Goal: Use online tool/utility: Utilize a website feature to perform a specific function

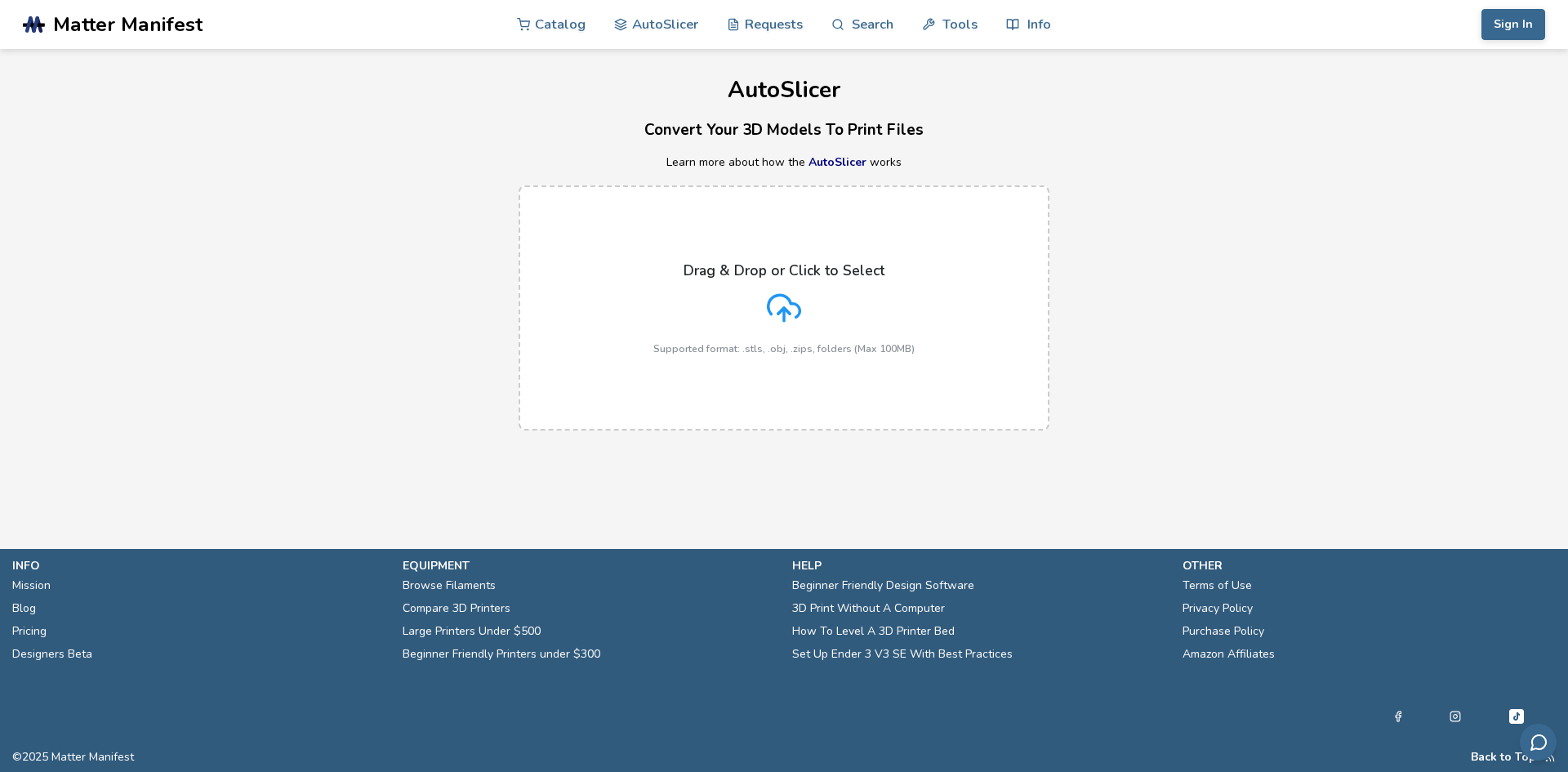
click at [830, 251] on label "Drag & Drop or Click to Select Supported format: .stls, .obj, .zips, folders (M…" at bounding box center [784, 308] width 531 height 245
click at [0, 0] on input "Drag & Drop or Click to Select Supported format: .stls, .obj, .zips, folders (M…" at bounding box center [0, 0] width 0 height 0
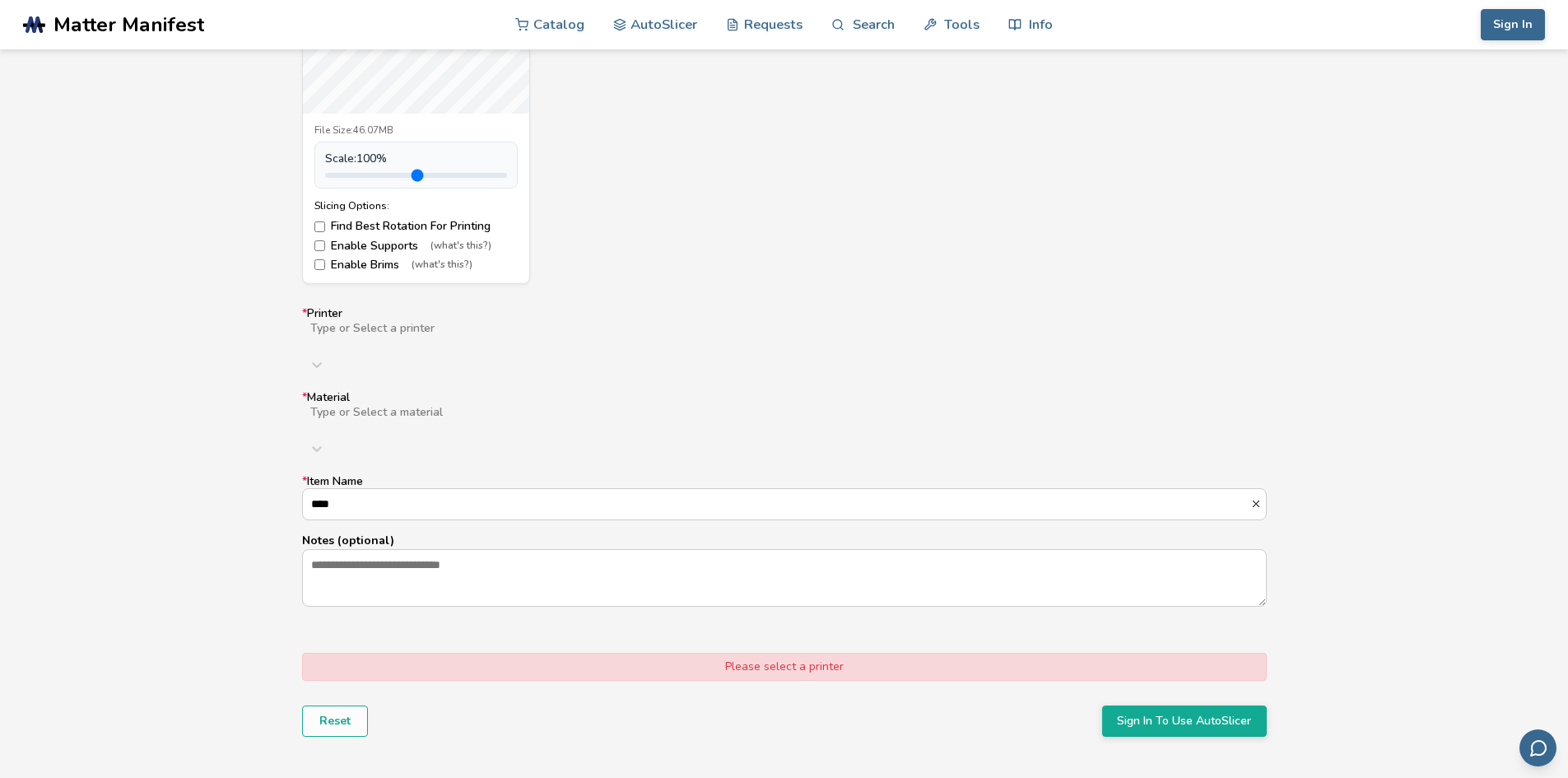
scroll to position [823, 0]
click at [399, 322] on div "Type or Select a printer" at bounding box center [785, 333] width 965 height 30
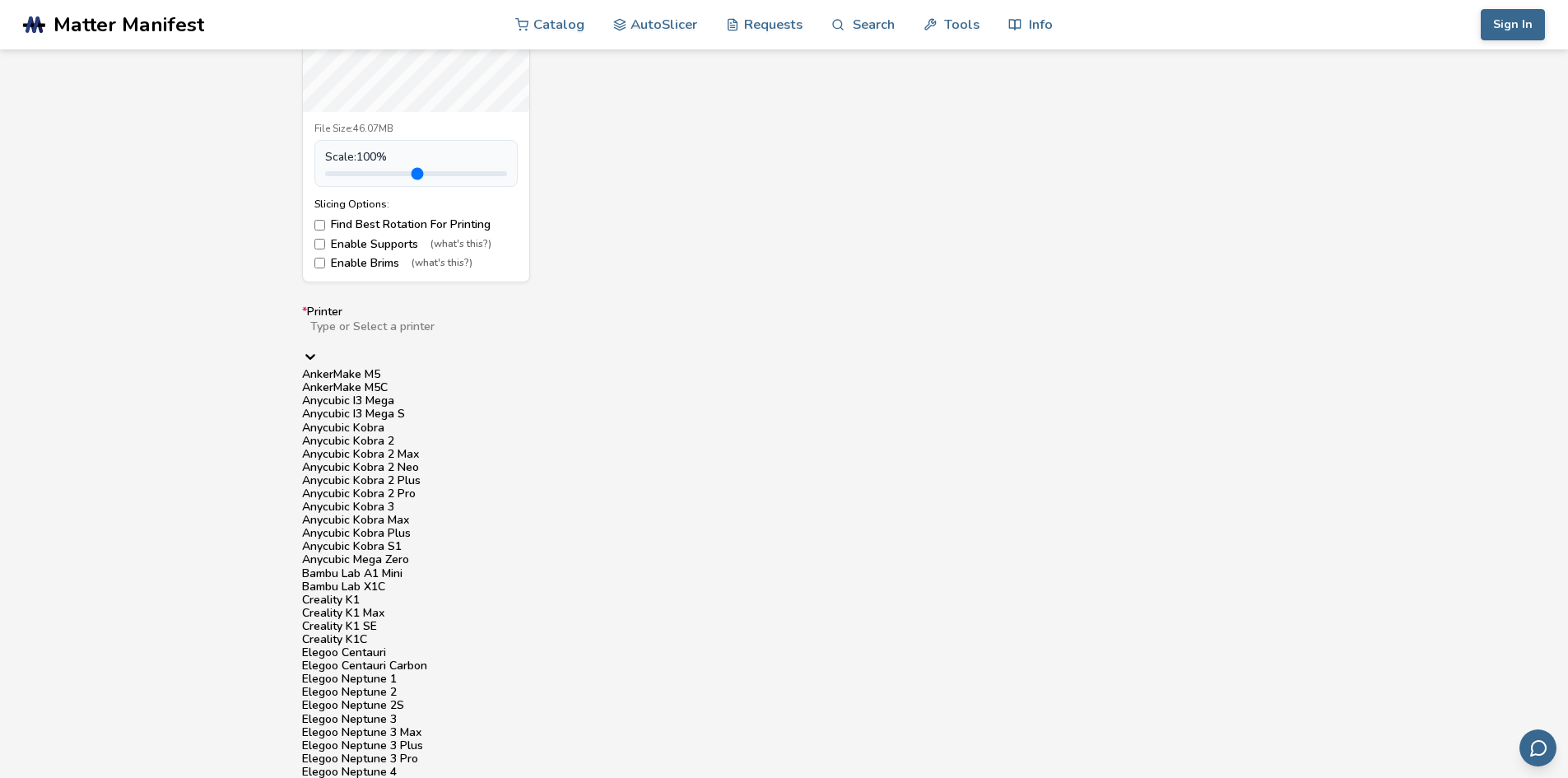
scroll to position [1451, 0]
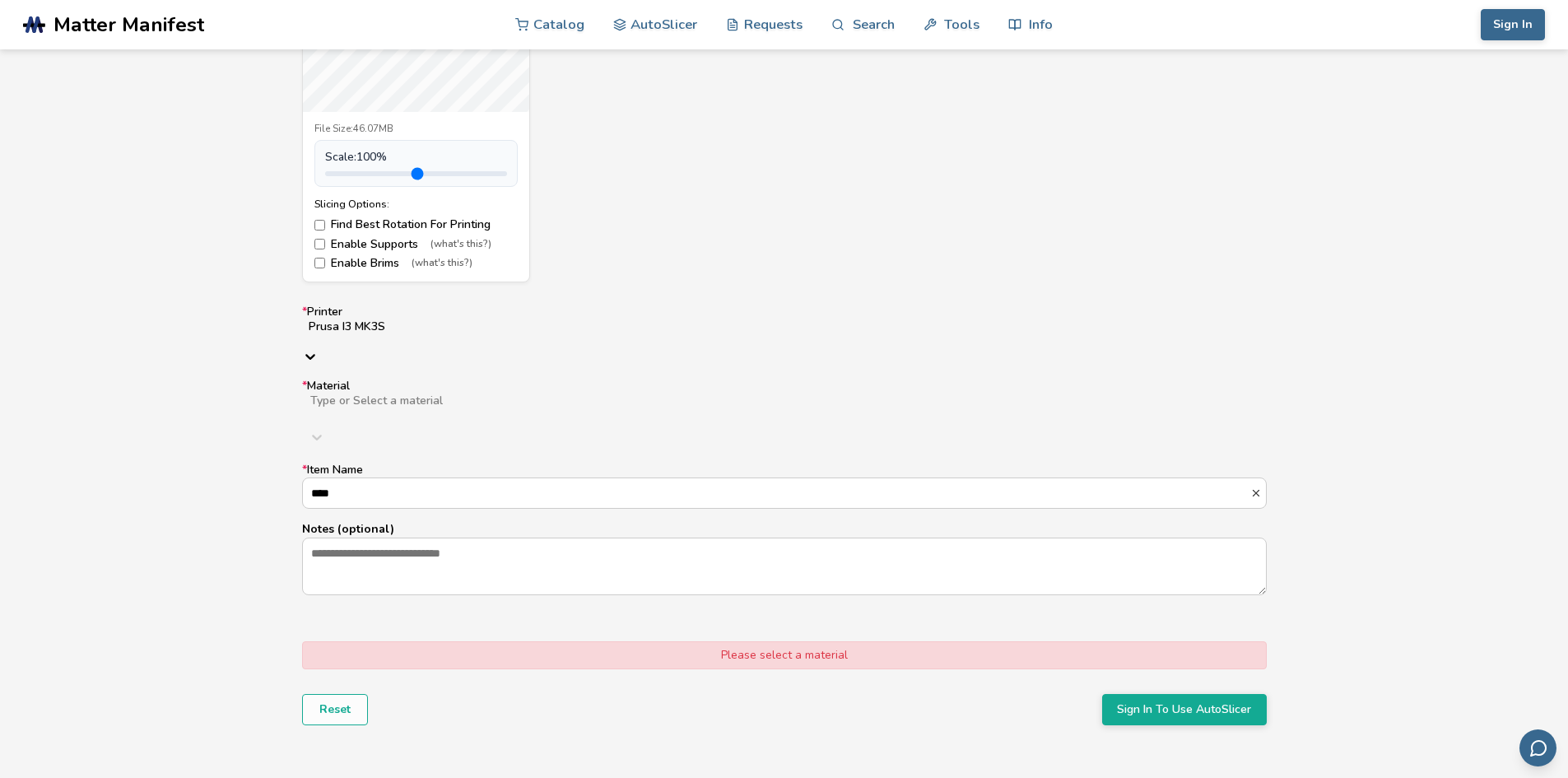
click at [392, 398] on div "Type or Select a material" at bounding box center [785, 407] width 965 height 30
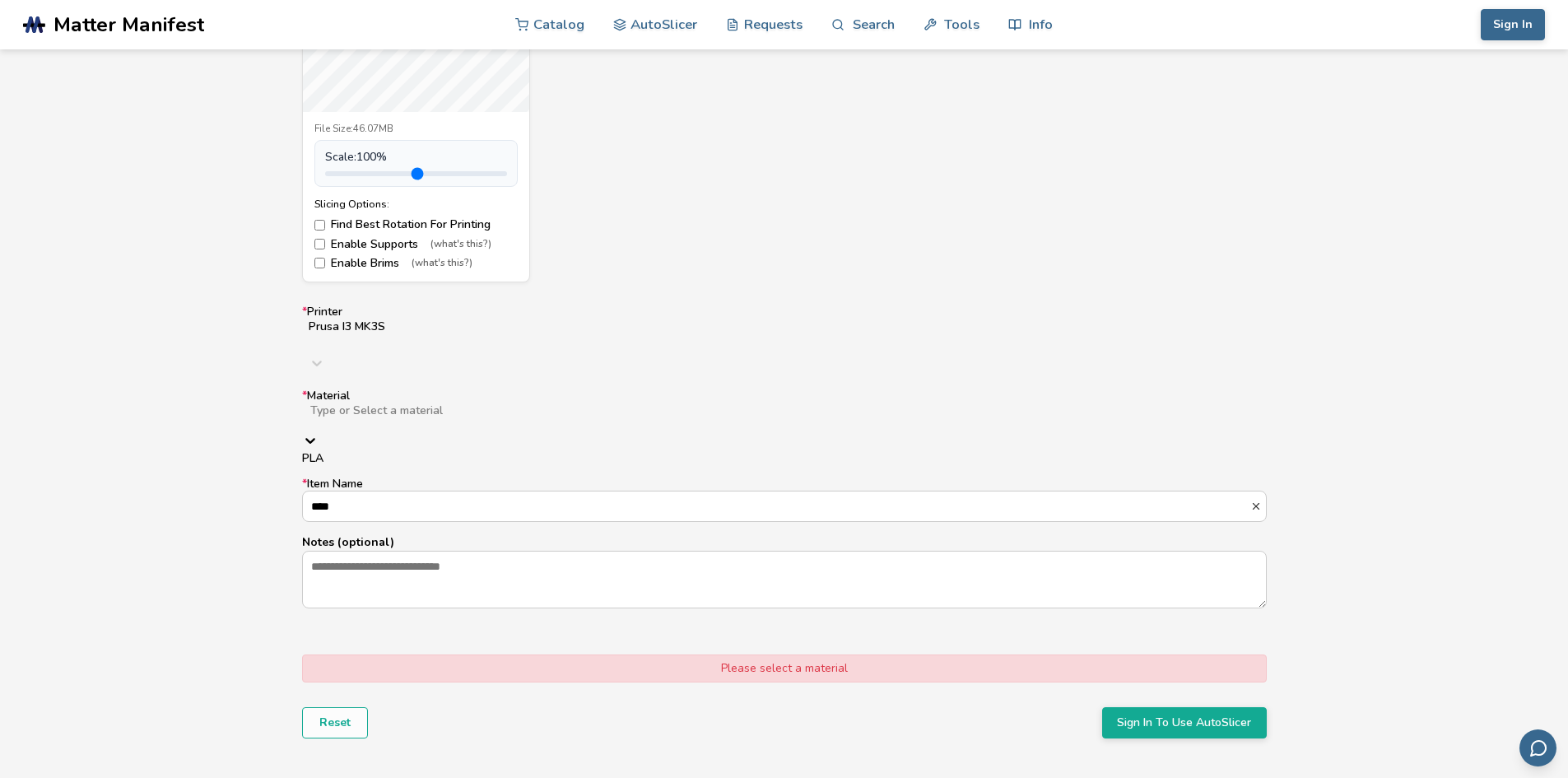
click at [386, 452] on div "PLA" at bounding box center [785, 458] width 965 height 14
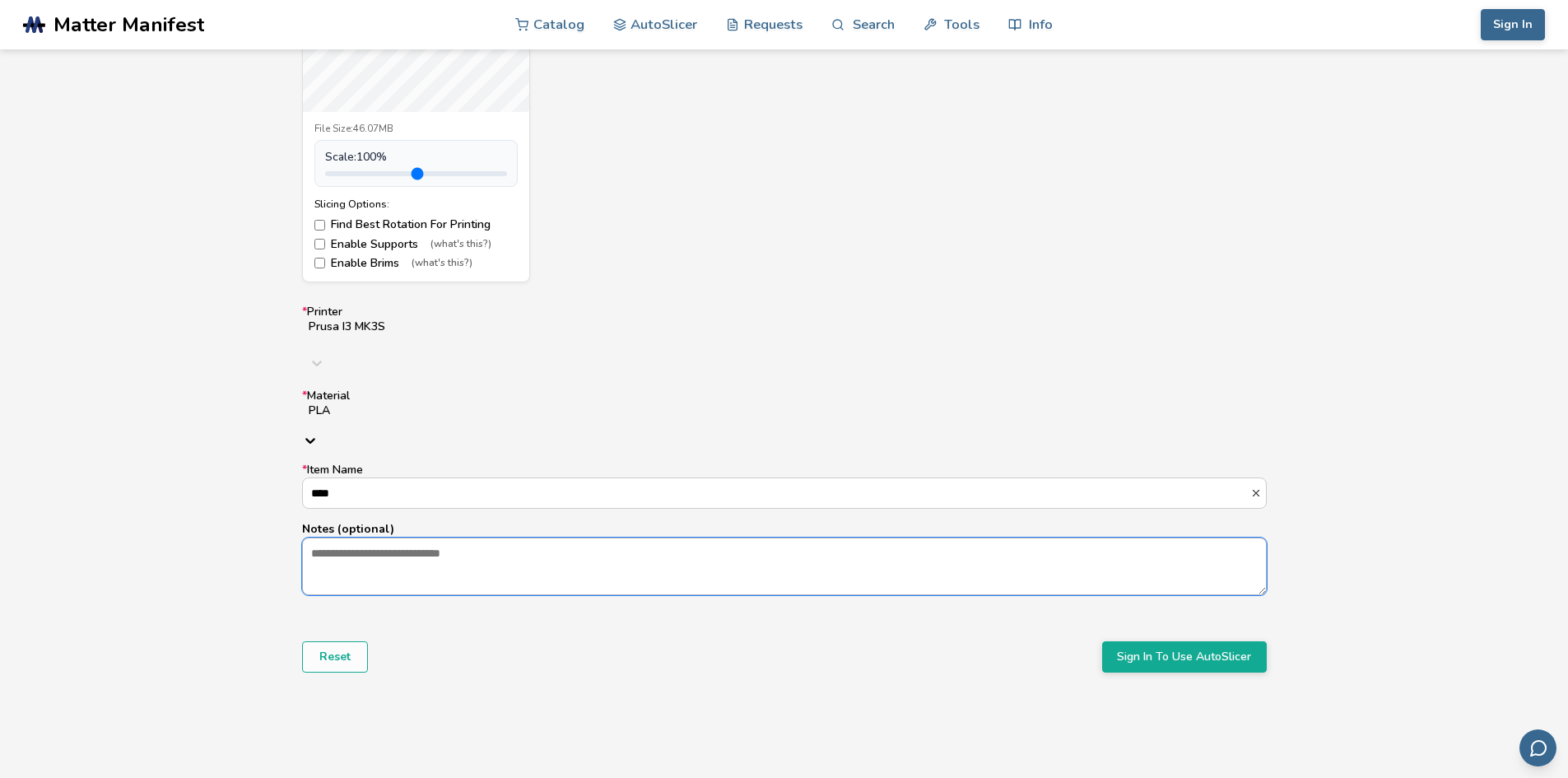
click at [371, 538] on textarea "Notes (optional)" at bounding box center [784, 566] width 963 height 56
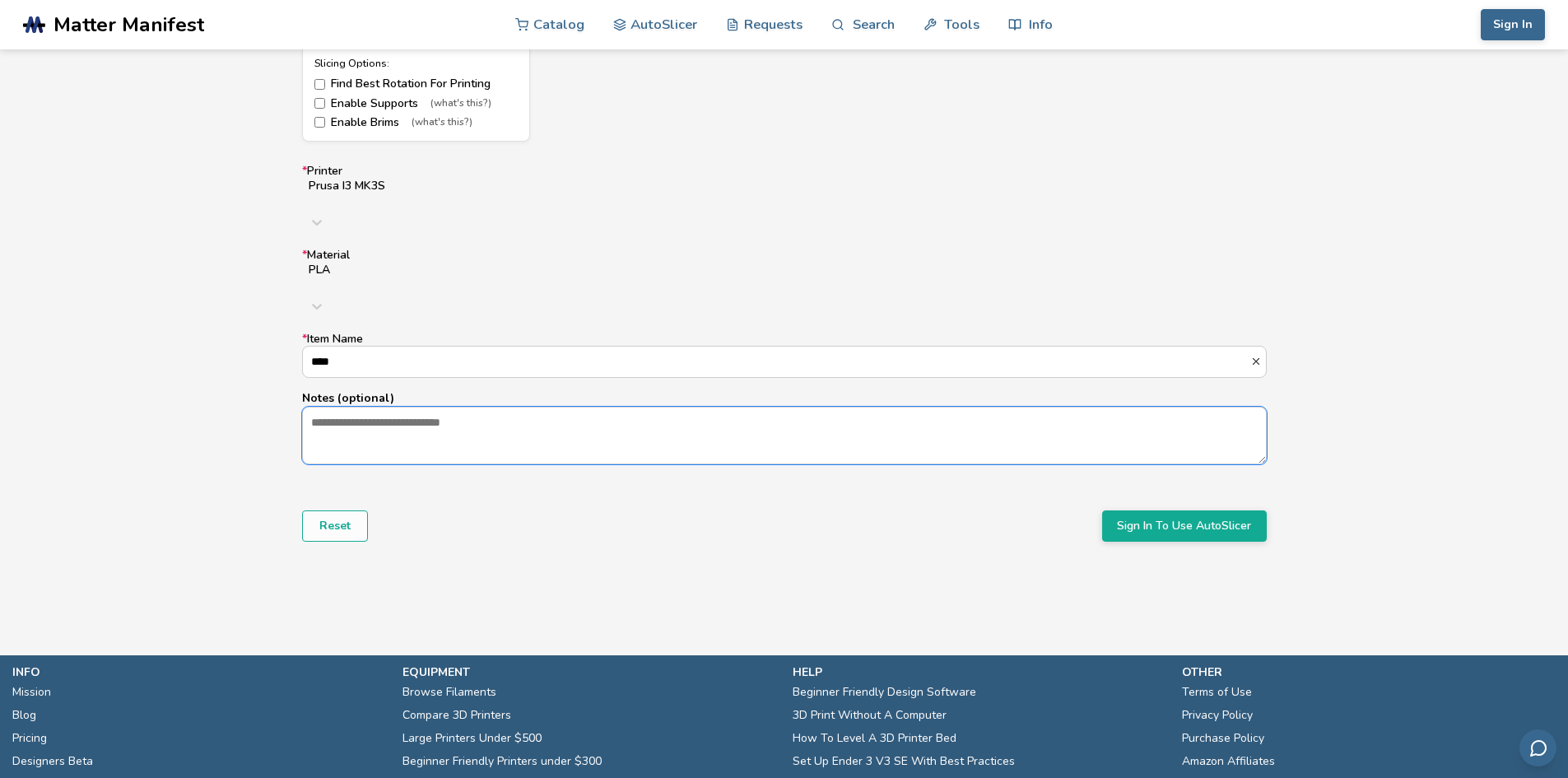
scroll to position [988, 0]
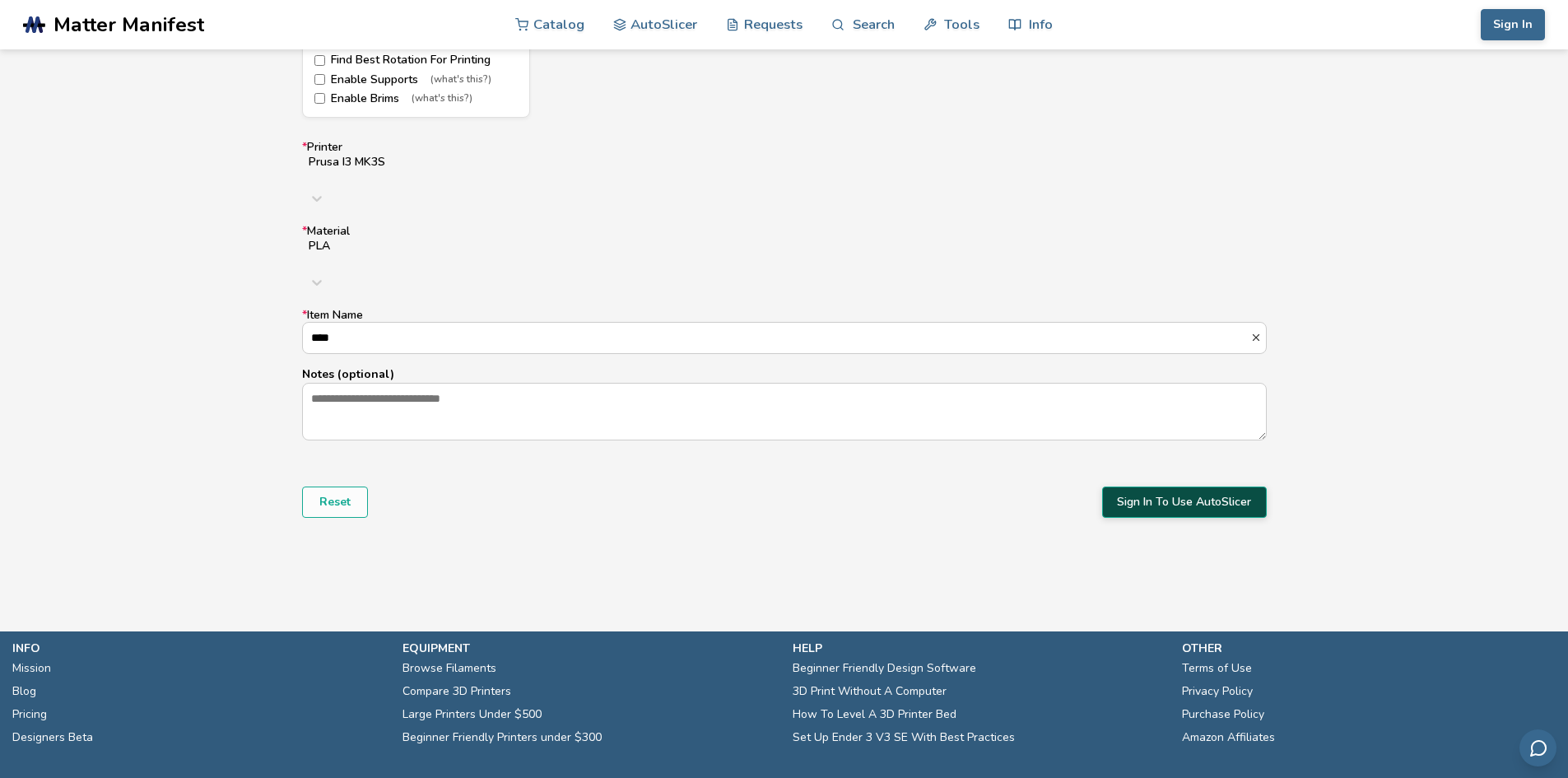
click at [1181, 486] on button "Sign In To Use AutoSlicer" at bounding box center [1184, 502] width 165 height 32
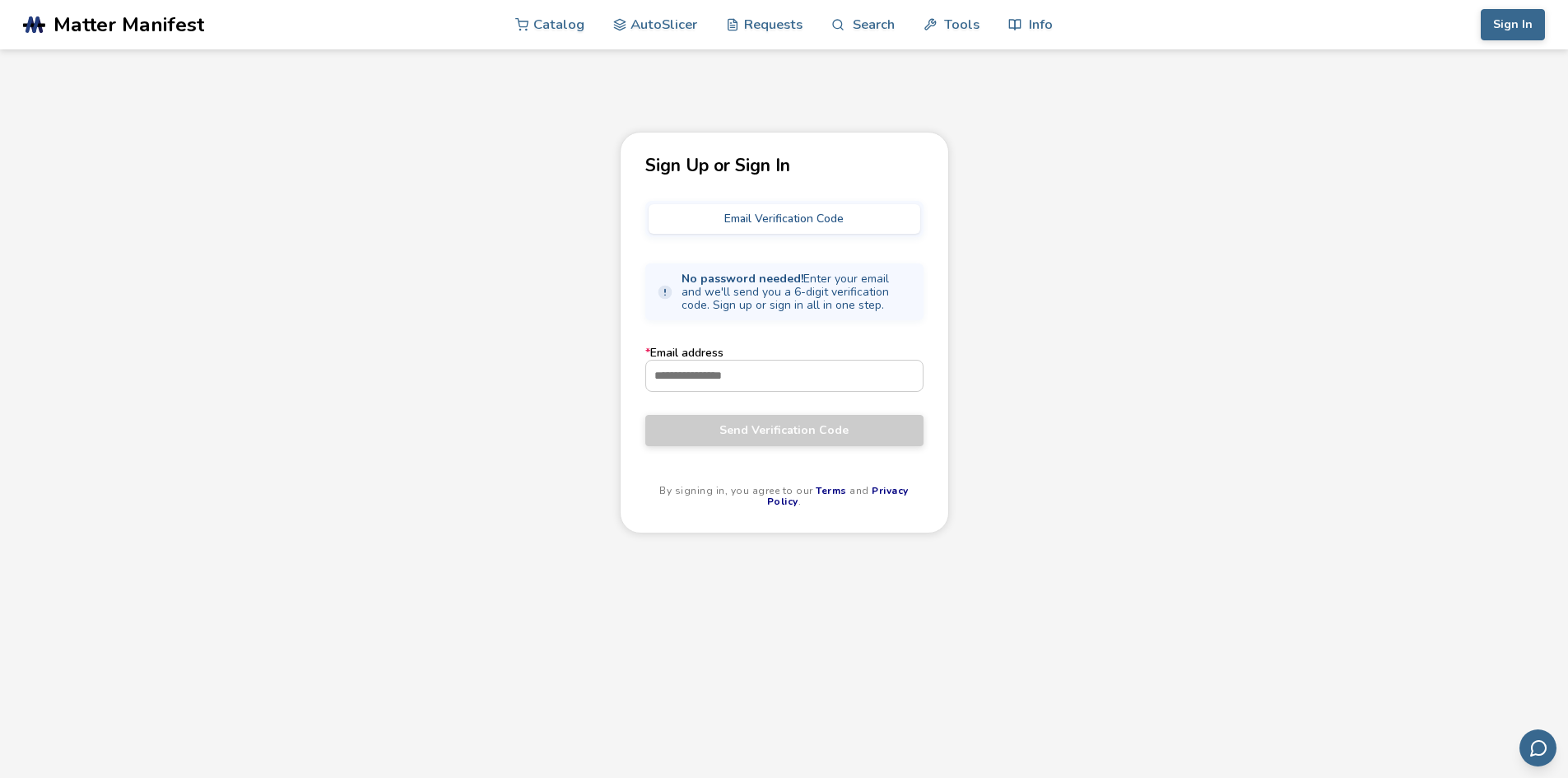
click at [699, 348] on label "* Email address" at bounding box center [784, 368] width 278 height 44
click at [699, 360] on input "* Email address" at bounding box center [784, 375] width 276 height 30
click at [702, 357] on label "* Email address" at bounding box center [784, 368] width 278 height 44
click at [702, 360] on input "* Email address" at bounding box center [784, 375] width 276 height 30
paste input "**********"
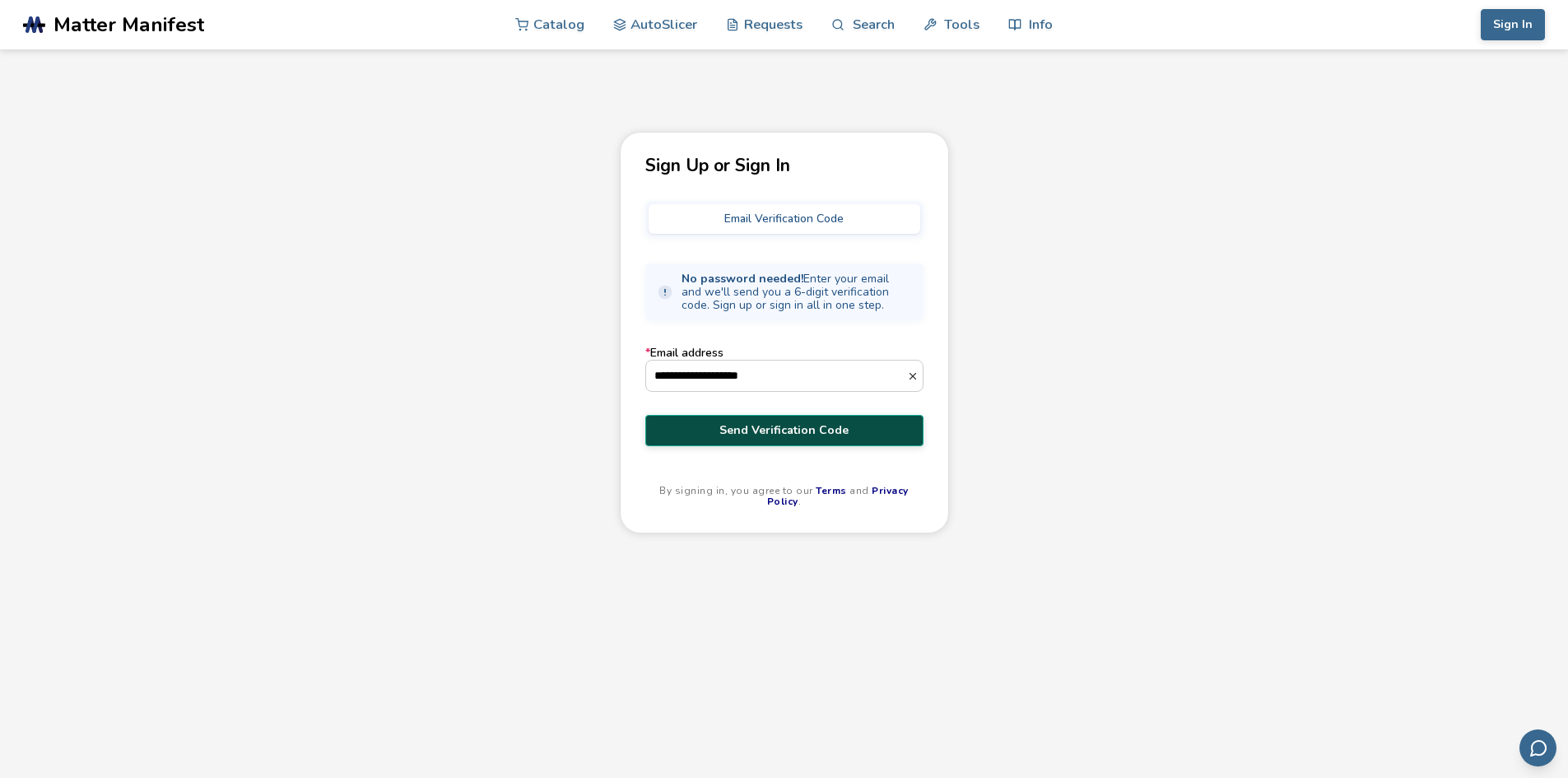
type input "**********"
click at [817, 434] on span "Send Verification Code" at bounding box center [784, 430] width 254 height 14
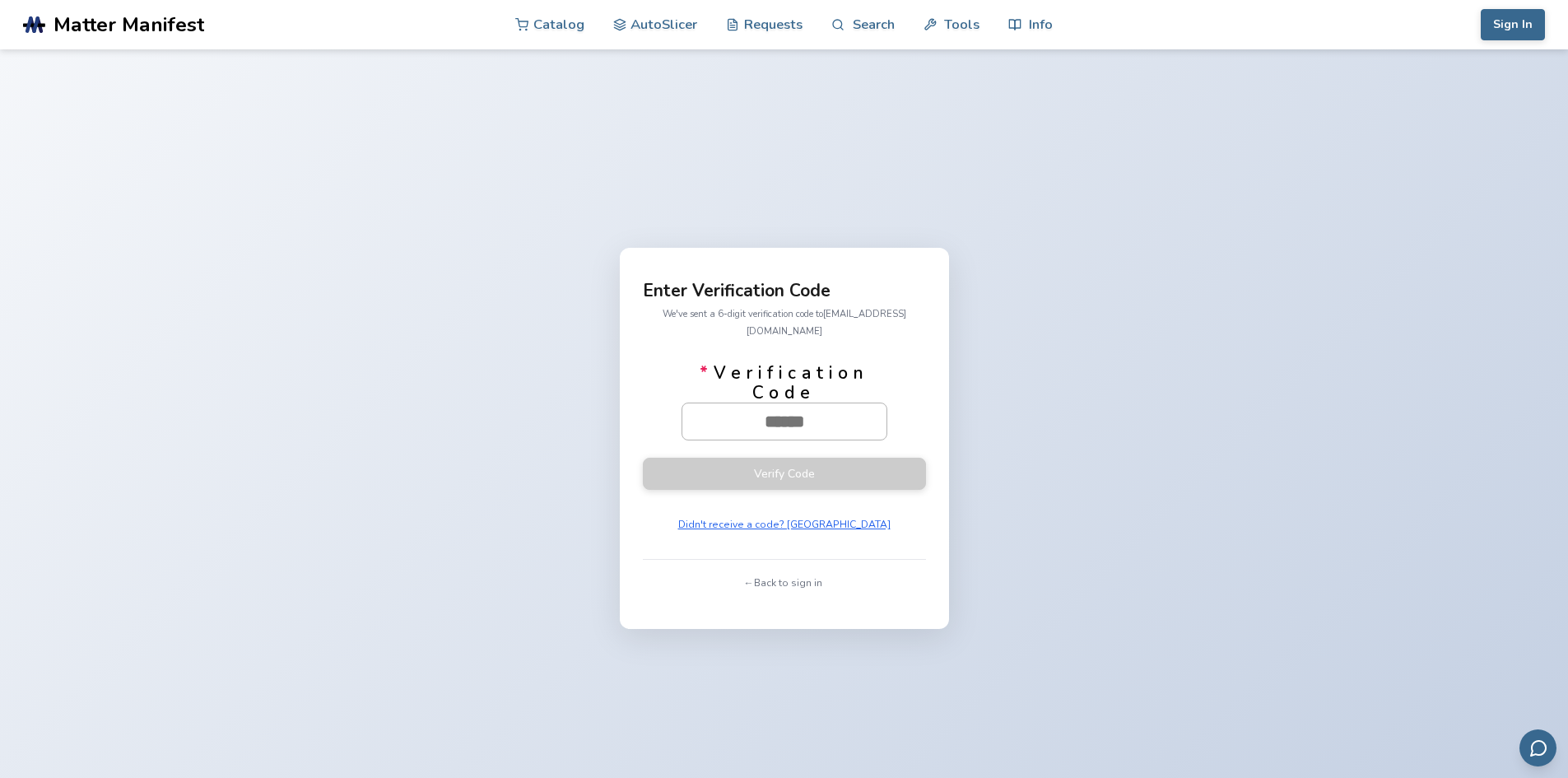
paste input "******"
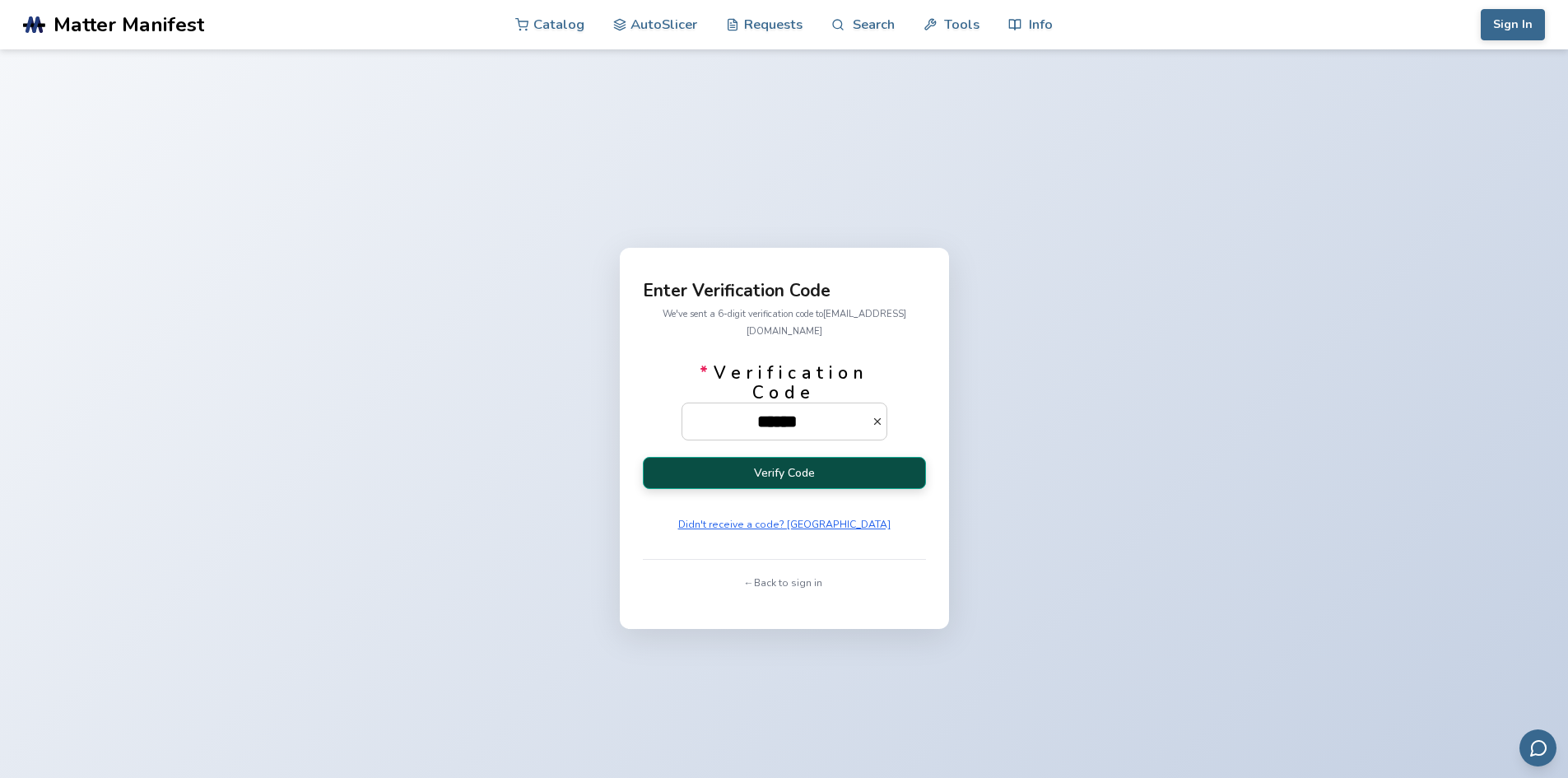
type input "******"
click at [830, 457] on button "Verify Code" at bounding box center [784, 473] width 284 height 32
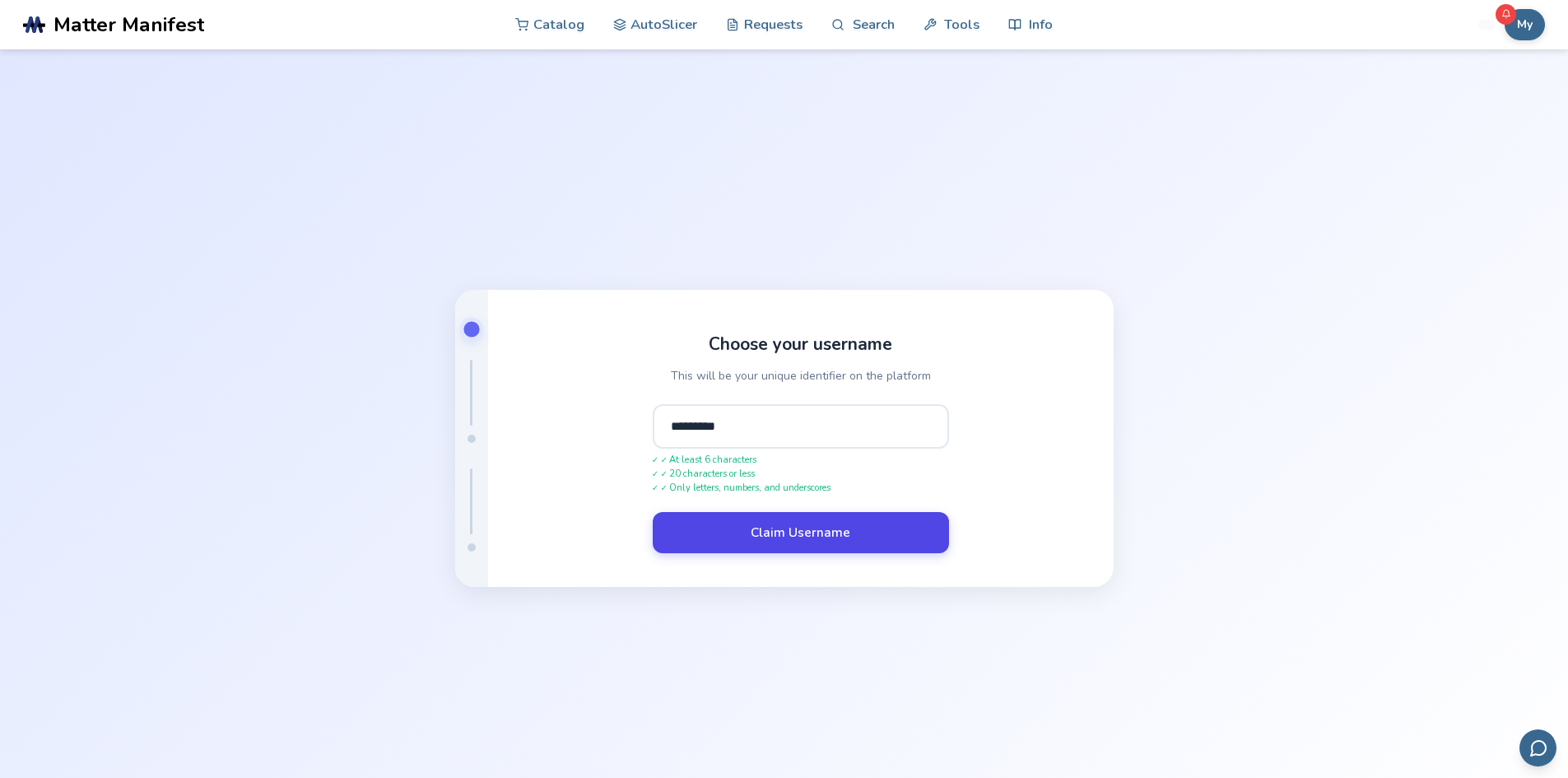
type input "*********"
click at [818, 526] on button "Claim Username" at bounding box center [800, 533] width 296 height 41
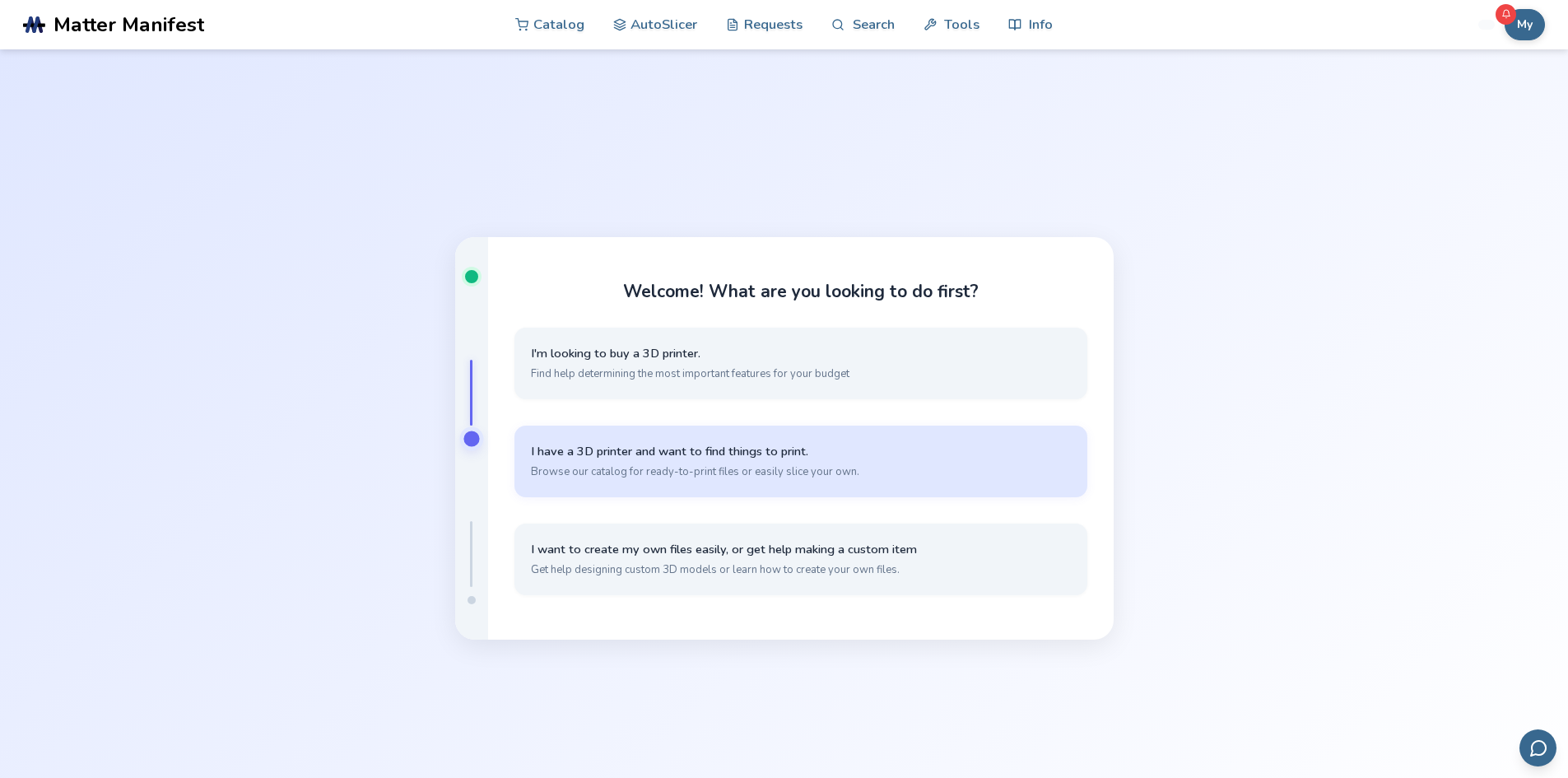
click at [706, 461] on button "I have a 3D printer and want to find things to print. Browse our catalog for re…" at bounding box center [800, 462] width 572 height 72
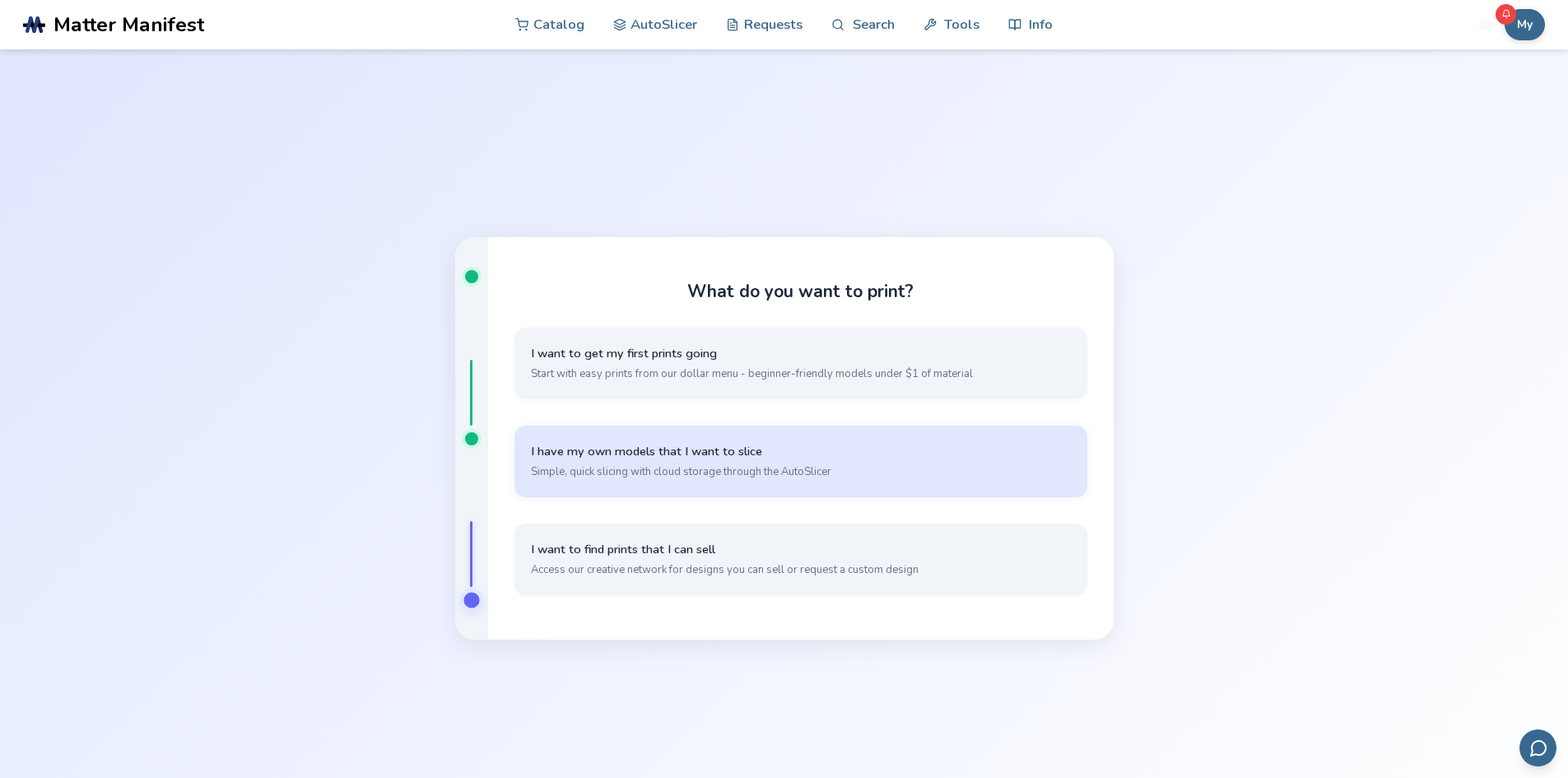
click at [818, 457] on span "I have my own models that I want to slice" at bounding box center [801, 451] width 540 height 15
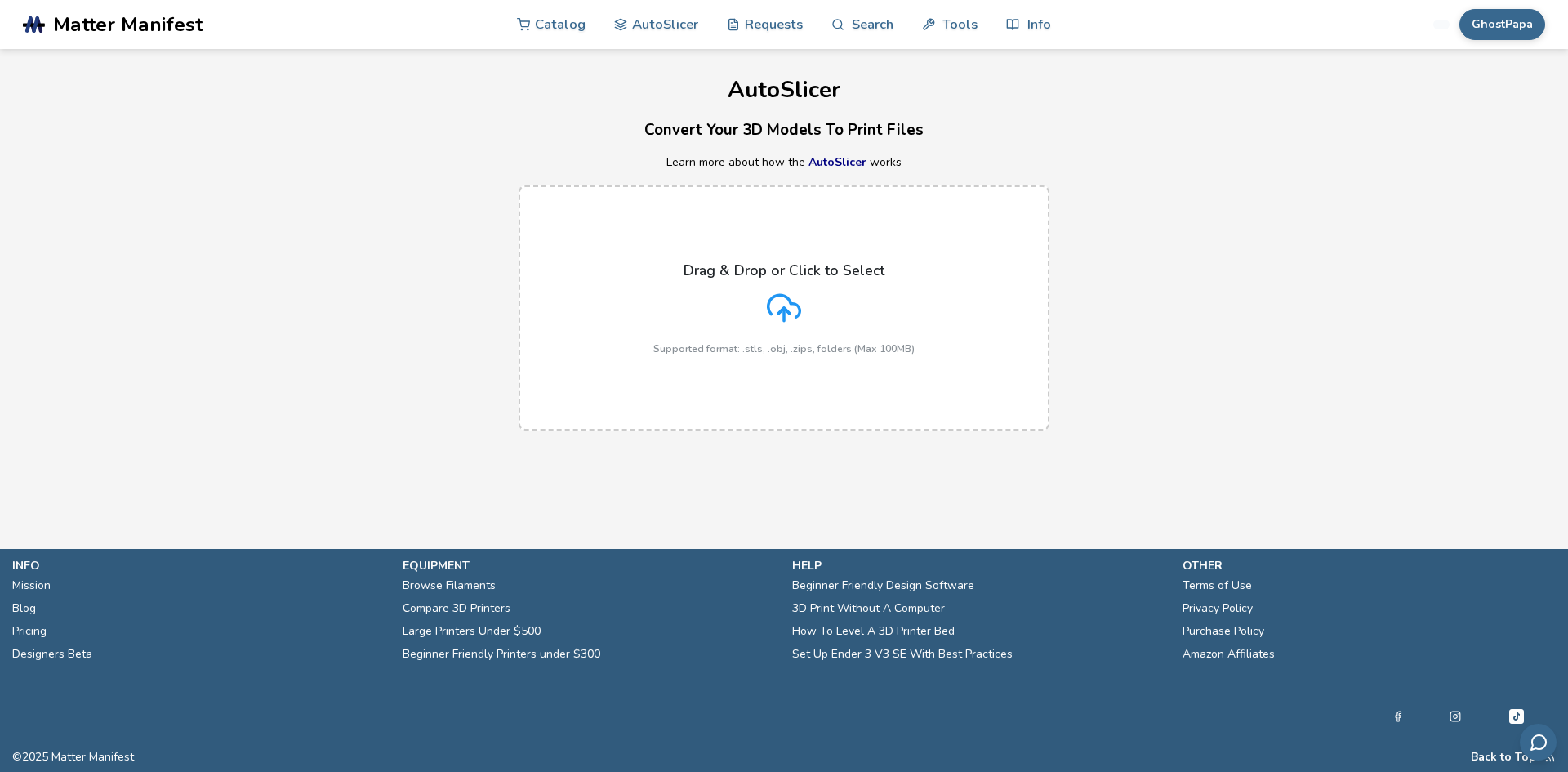
click at [784, 341] on div "Drag & Drop or Click to Select Supported format: .stls, .obj, .zips, folders (M…" at bounding box center [784, 307] width 262 height 92
click at [0, 0] on input "Drag & Drop or Click to Select Supported format: .stls, .obj, .zips, folders (M…" at bounding box center [0, 0] width 0 height 0
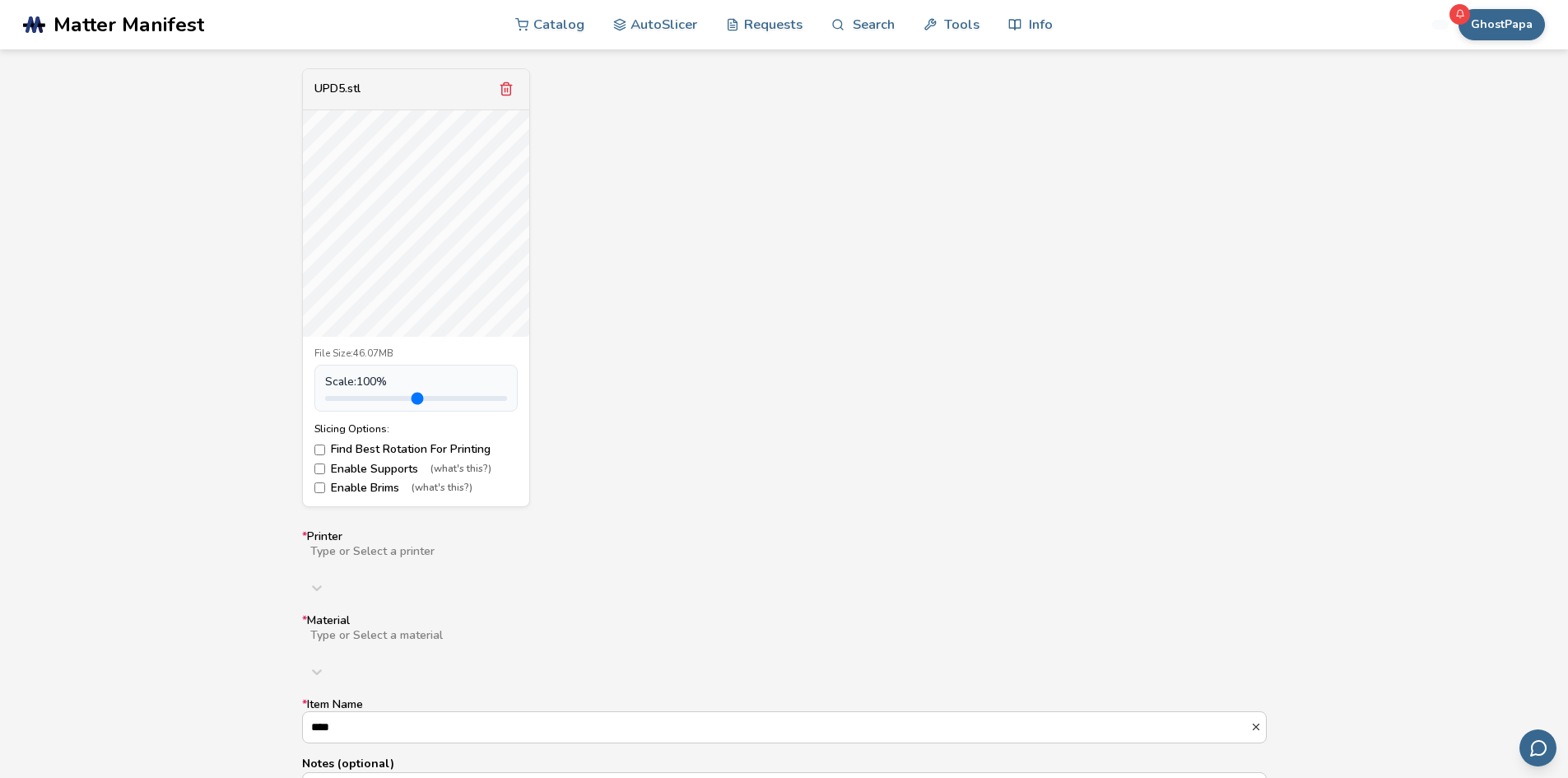
scroll to position [823, 0]
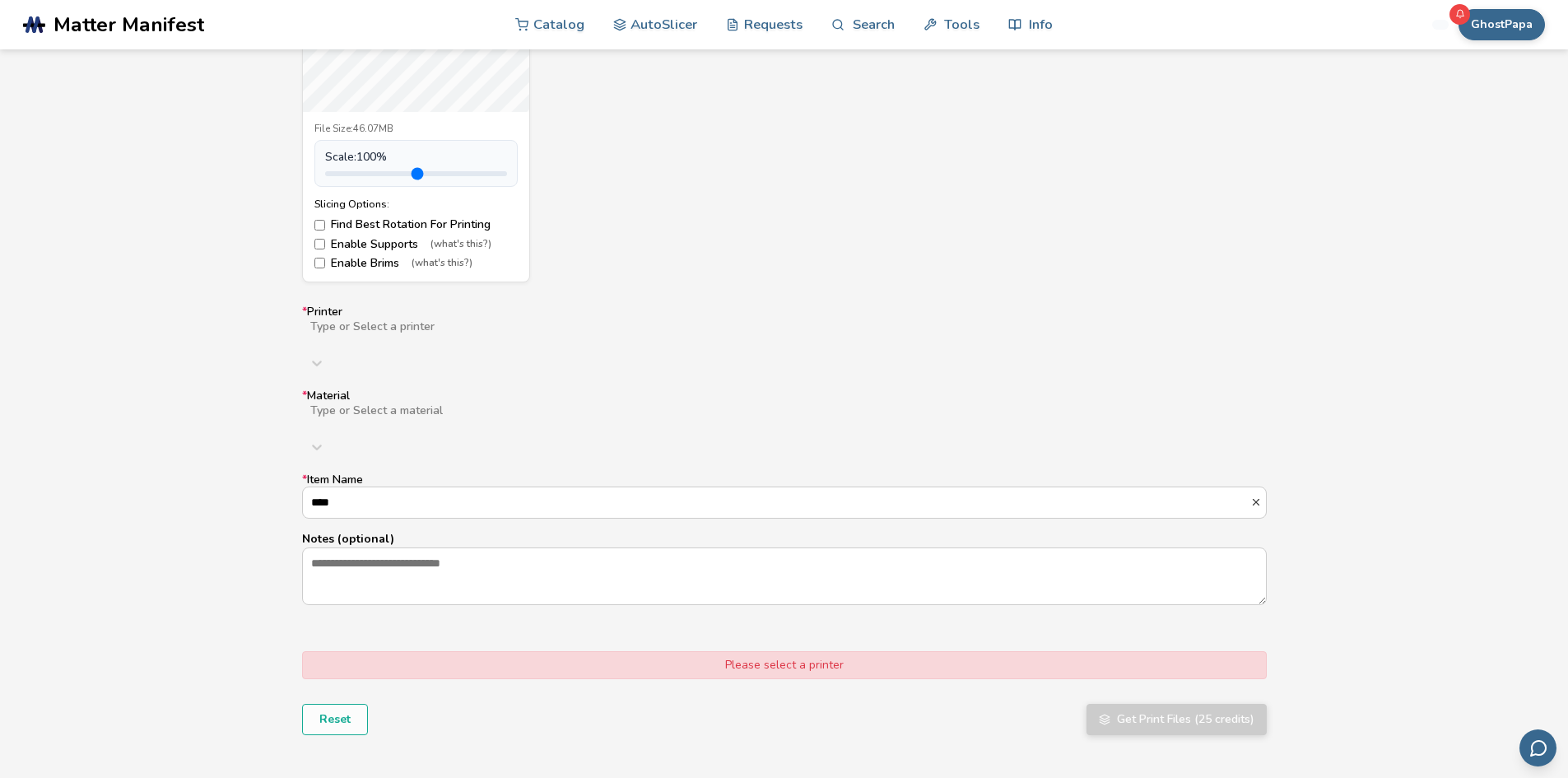
click at [907, 651] on div "Please select a printer" at bounding box center [785, 665] width 965 height 28
click at [896, 651] on div "Please select a printer" at bounding box center [785, 665] width 965 height 28
click at [386, 321] on div "Type or Select a printer" at bounding box center [785, 348] width 965 height 59
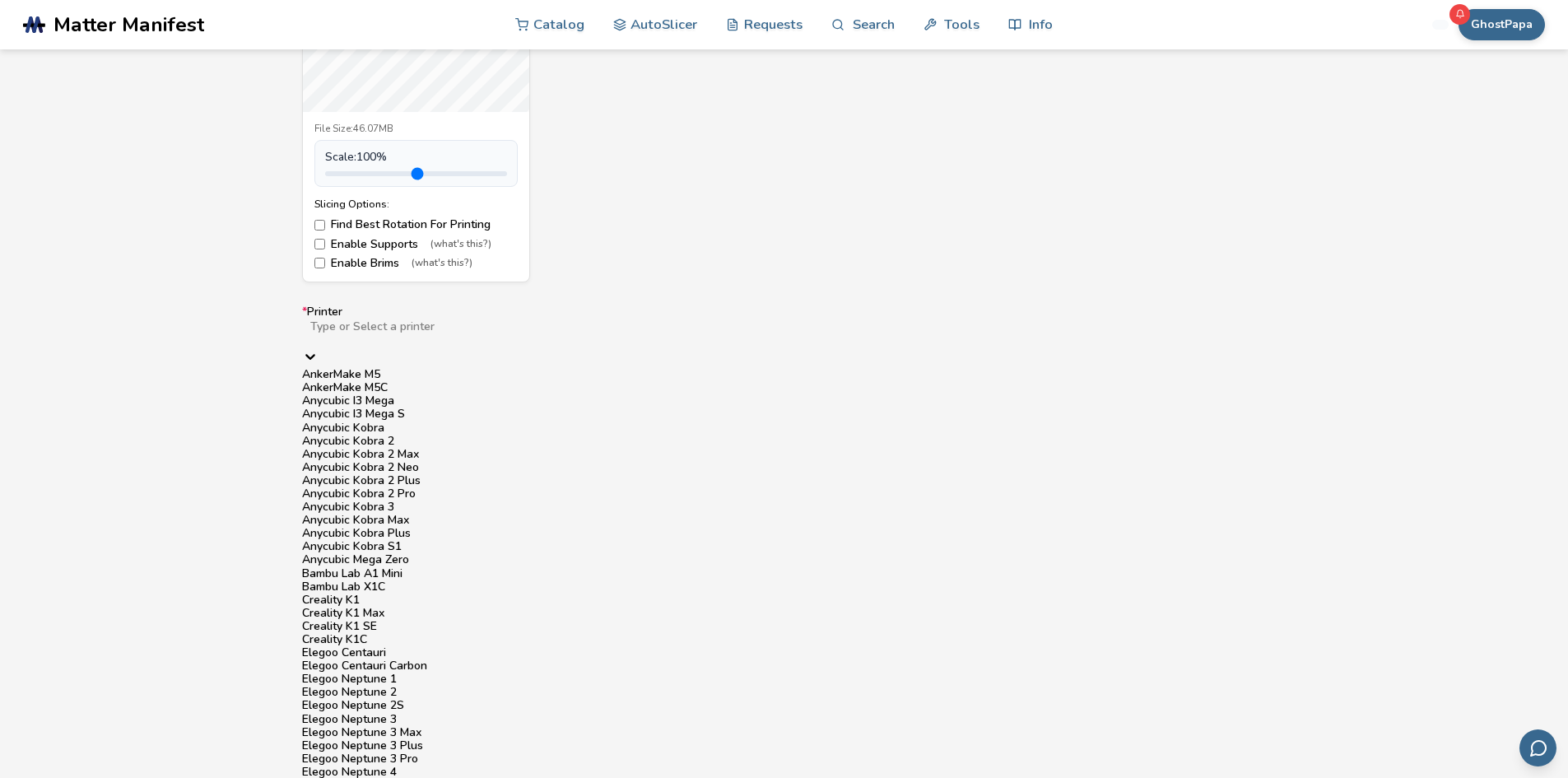
click at [400, 421] on div "Anycubic I3 Mega S" at bounding box center [785, 414] width 965 height 14
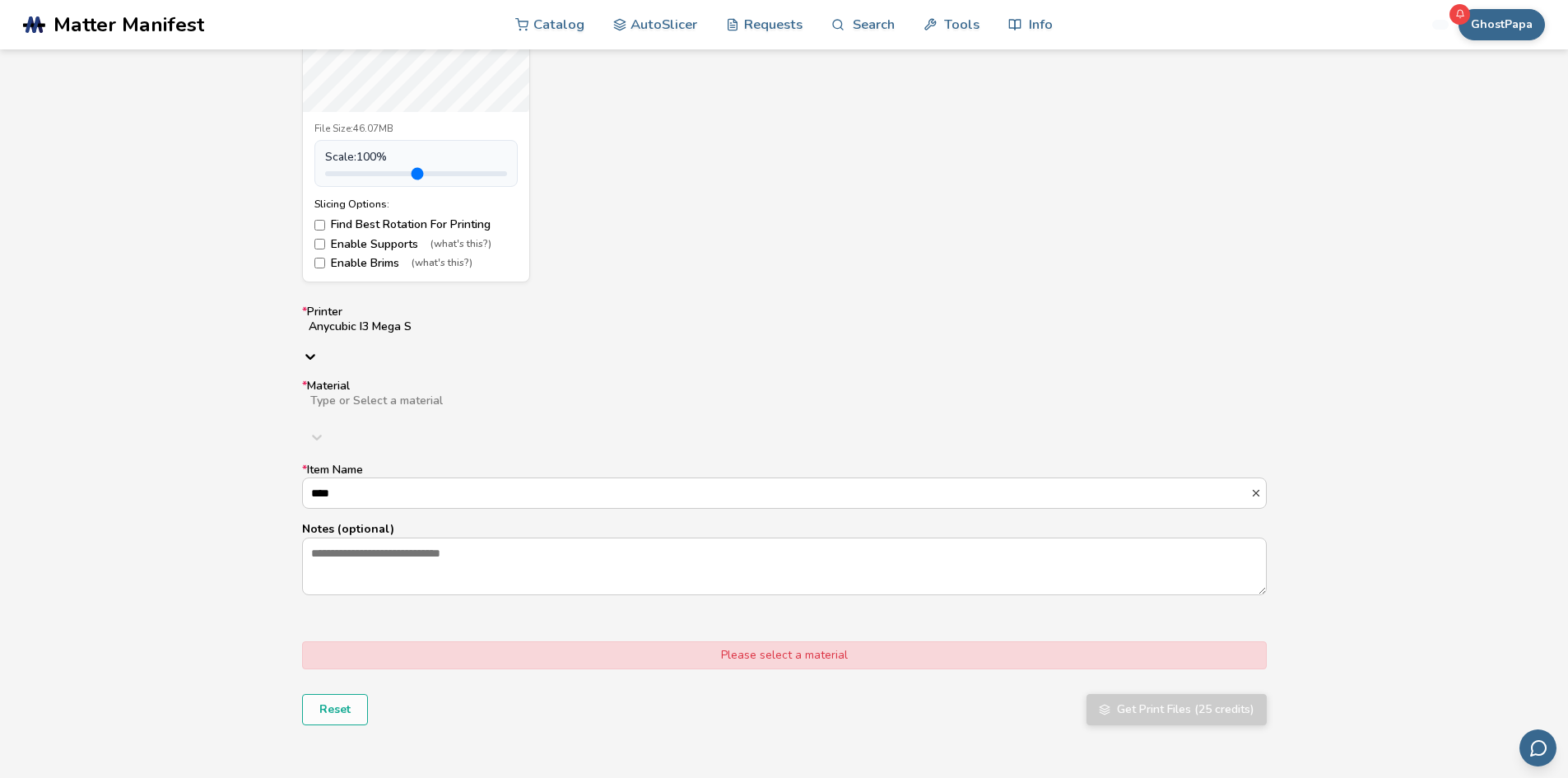
click at [423, 408] on div at bounding box center [570, 414] width 523 height 14
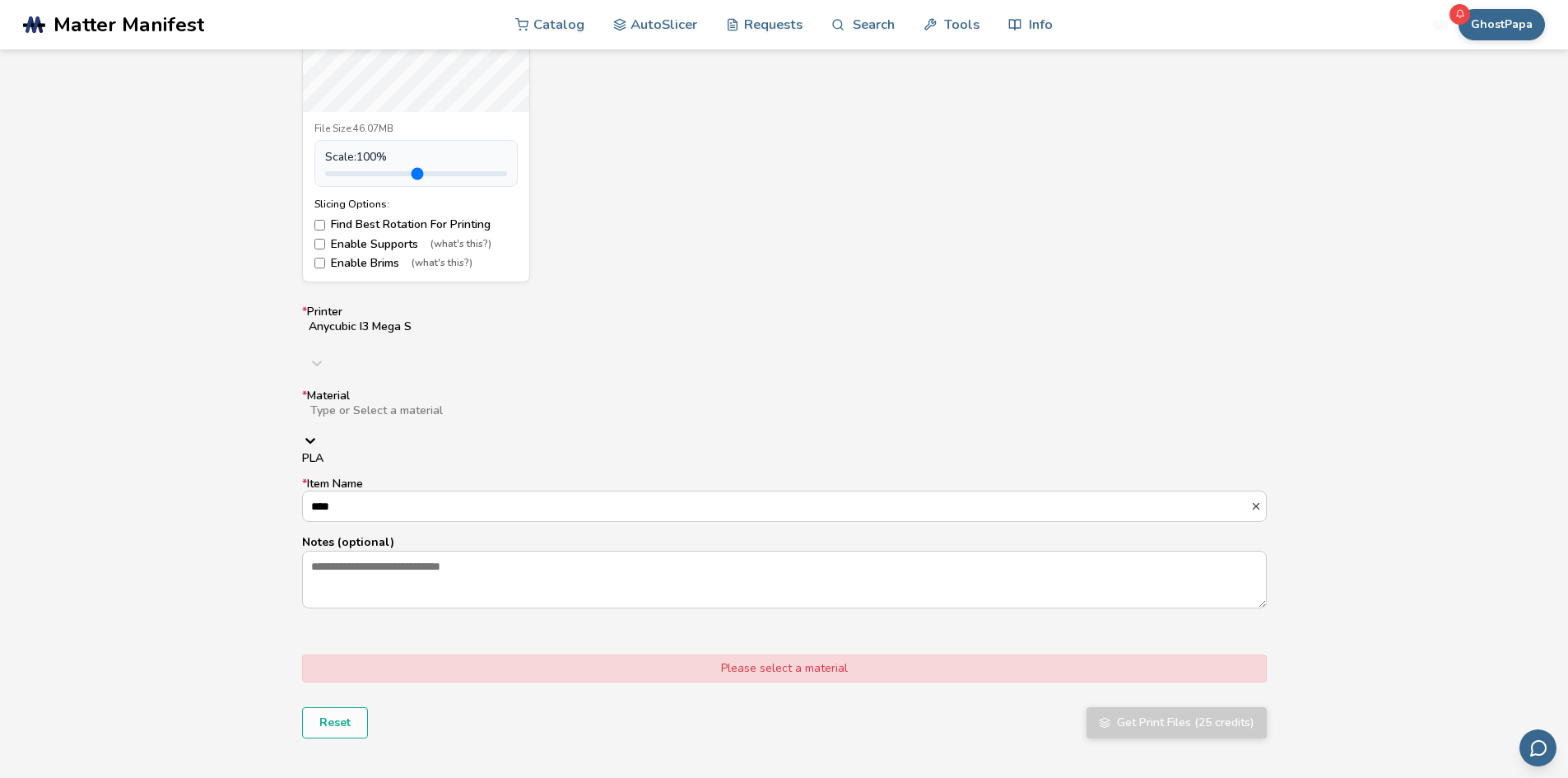
click at [417, 452] on div "PLA" at bounding box center [785, 458] width 965 height 14
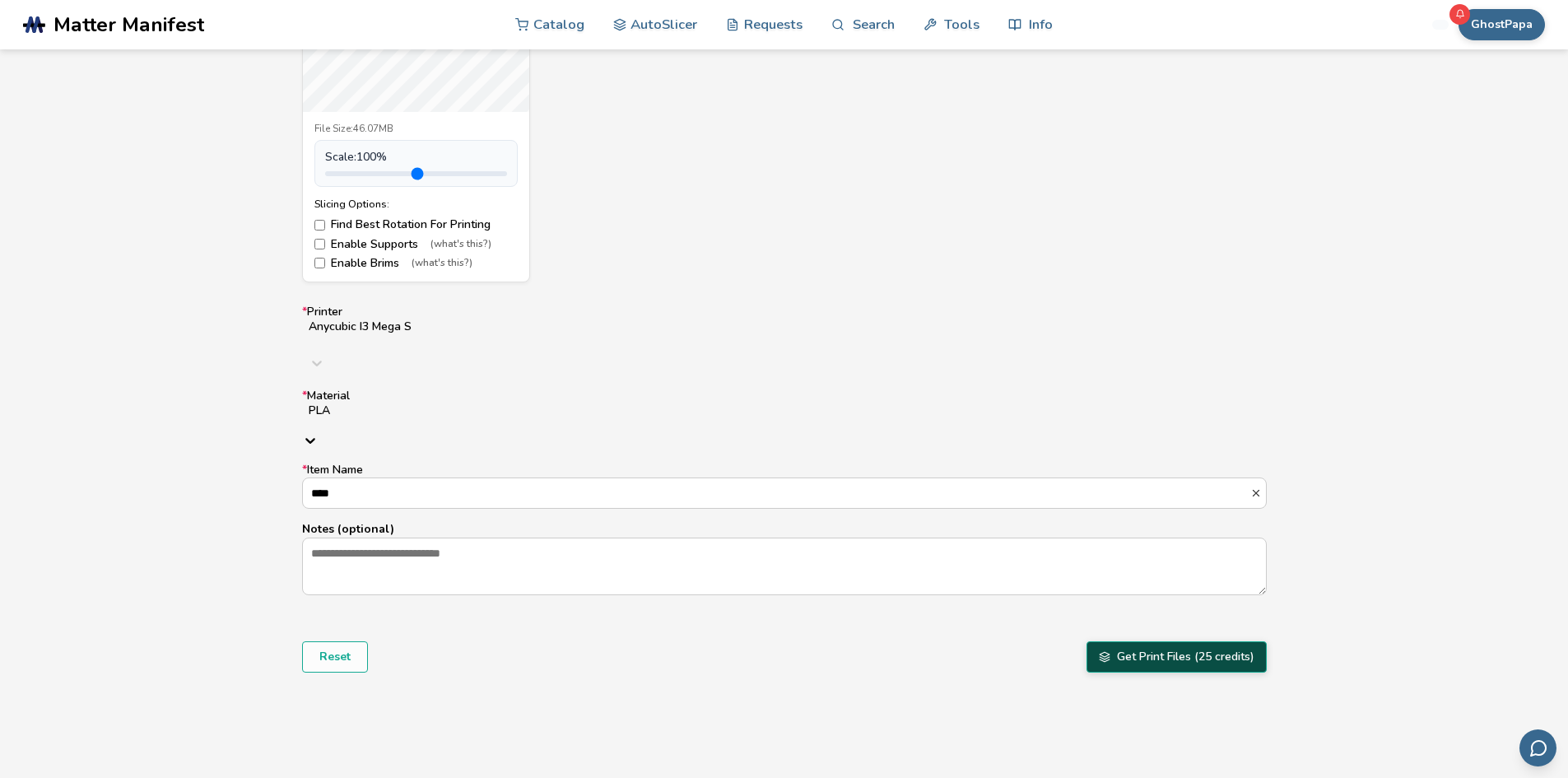
click at [1166, 641] on button "Get Print Files (25 credits)" at bounding box center [1176, 656] width 180 height 32
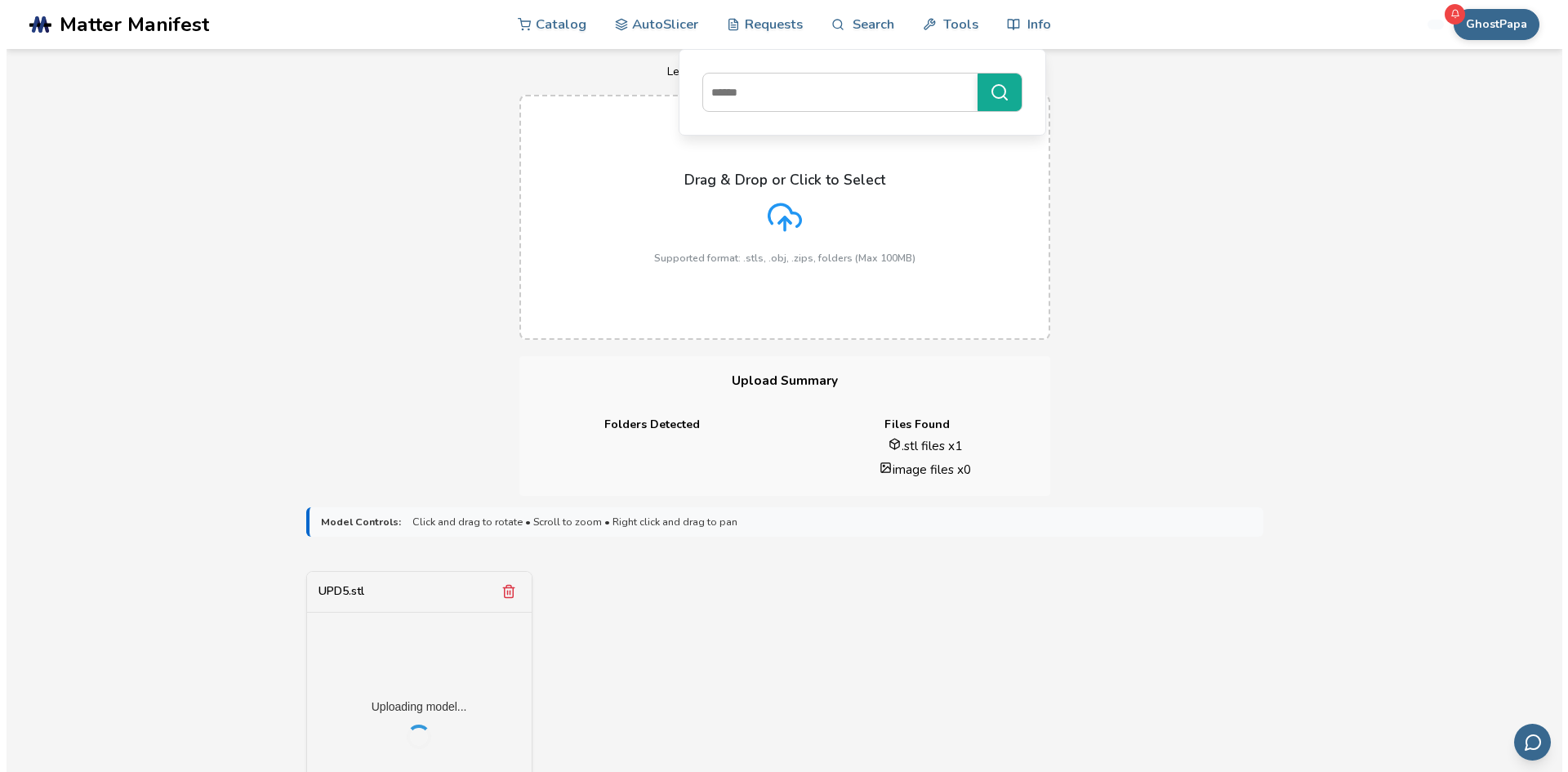
scroll to position [0, 0]
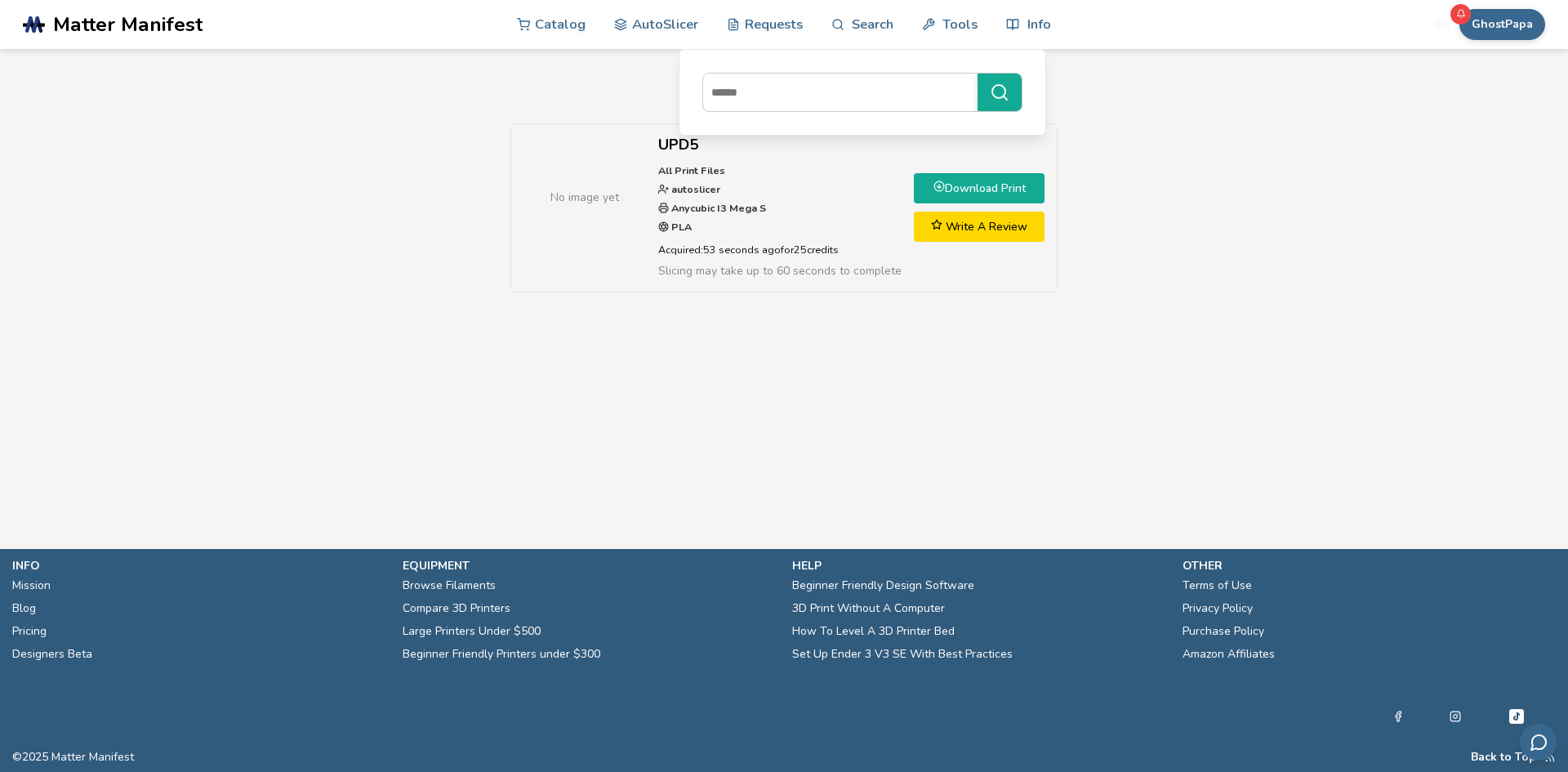
click at [993, 192] on link "Download Print" at bounding box center [979, 189] width 130 height 30
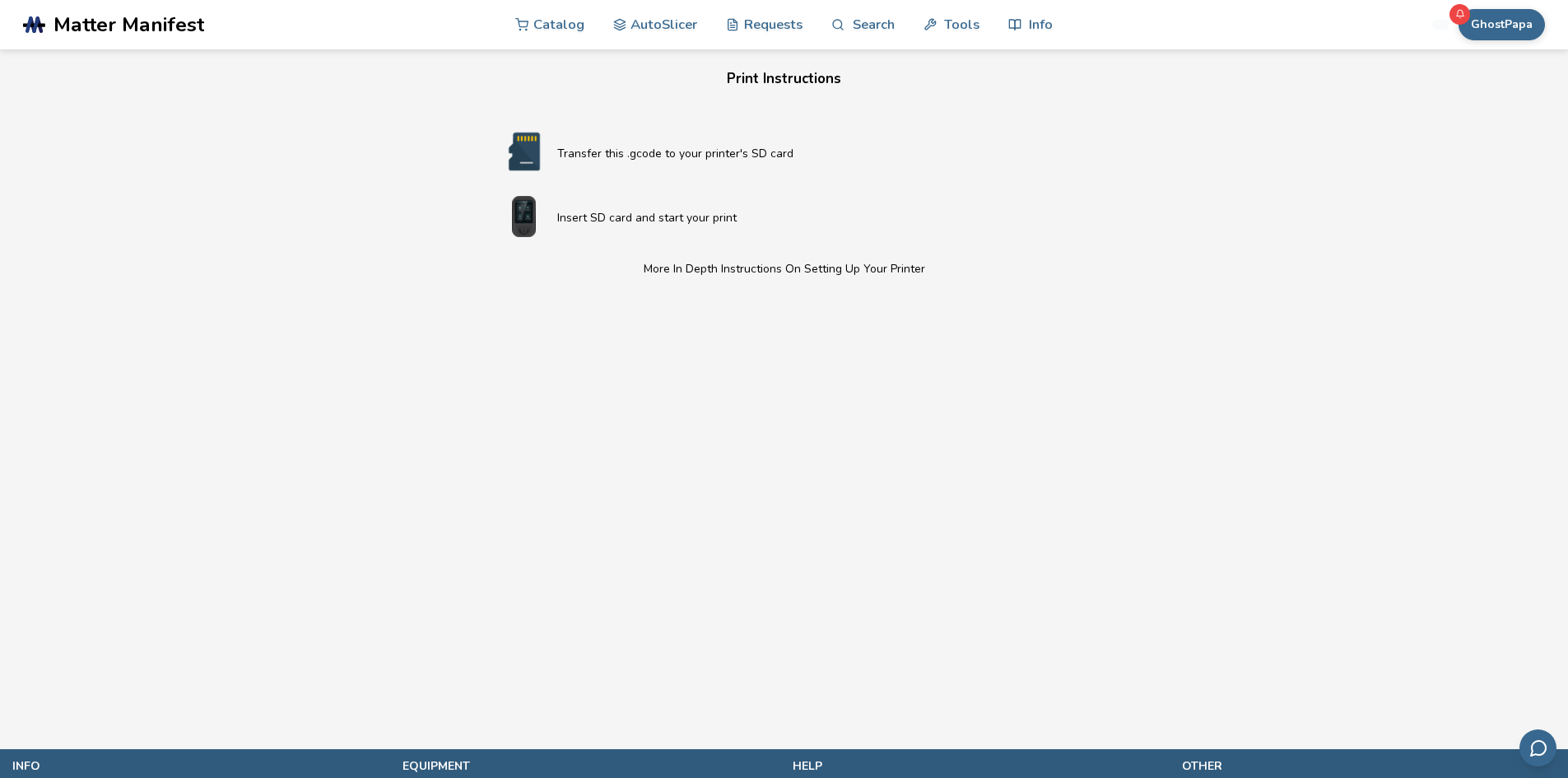
scroll to position [494, 0]
